Goal: Check status: Check status

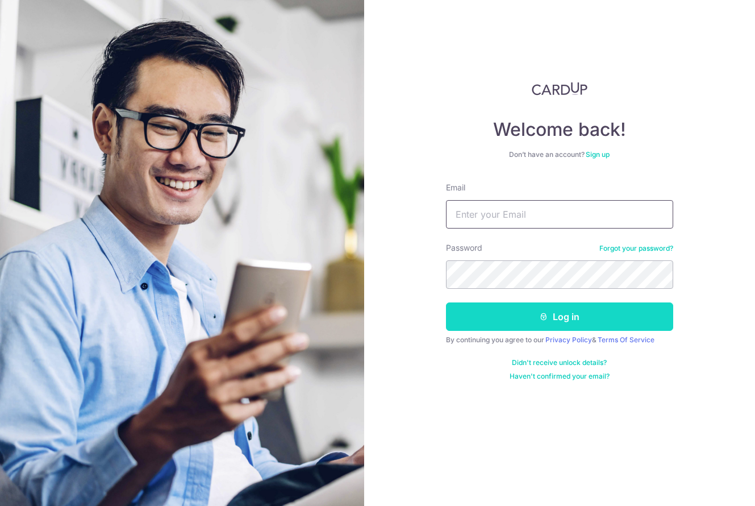
type input "[EMAIL_ADDRESS][DOMAIN_NAME]"
click at [578, 322] on button "Log in" at bounding box center [559, 316] width 227 height 28
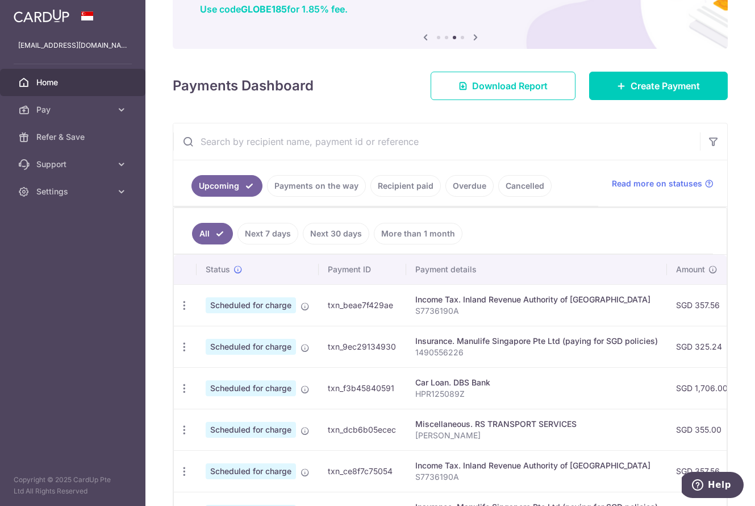
scroll to position [77, 0]
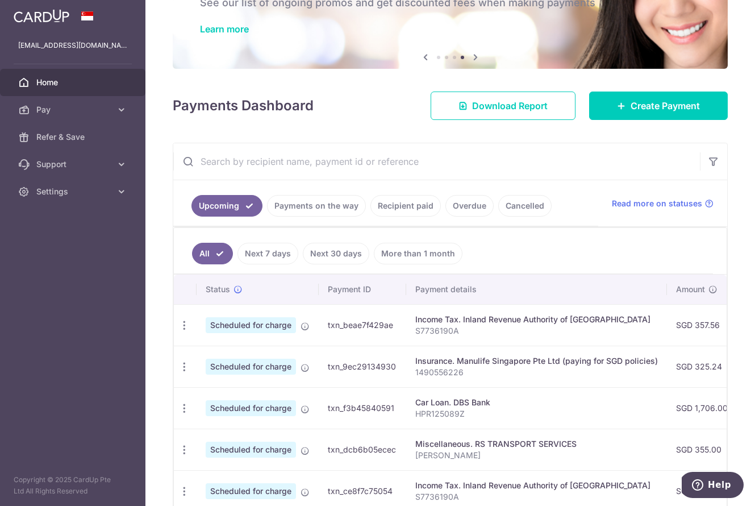
click at [324, 198] on link "Payments on the way" at bounding box center [316, 206] width 99 height 22
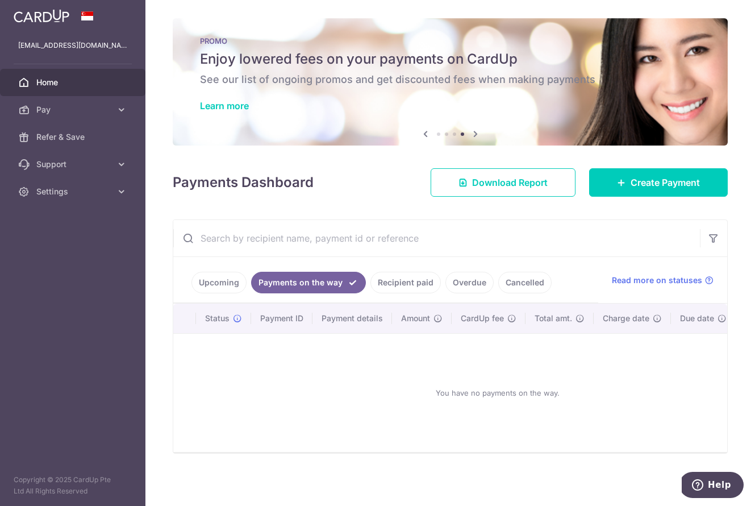
click at [395, 282] on link "Recipient paid" at bounding box center [405, 283] width 70 height 22
